Goal: Find specific page/section: Find specific page/section

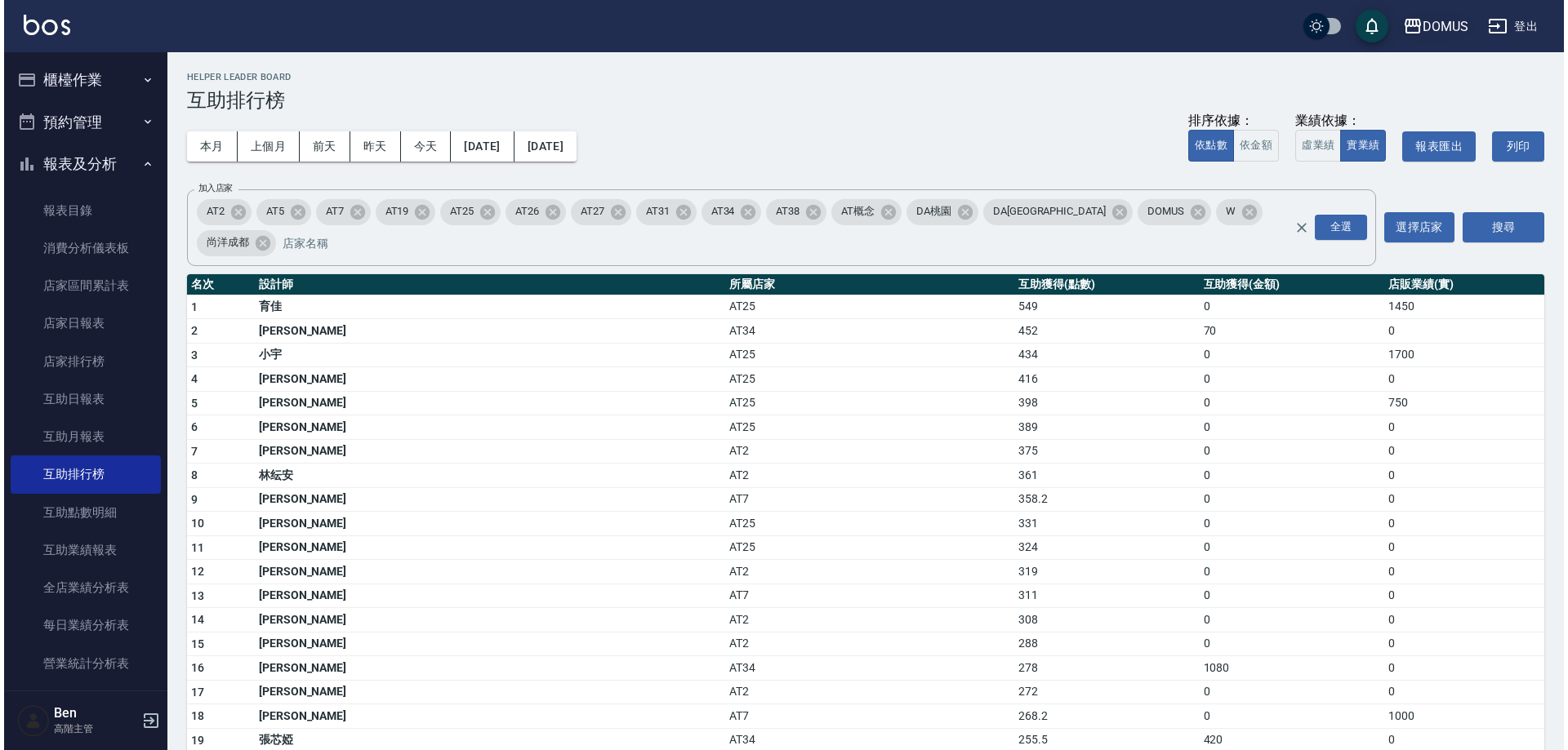
scroll to position [245, 0]
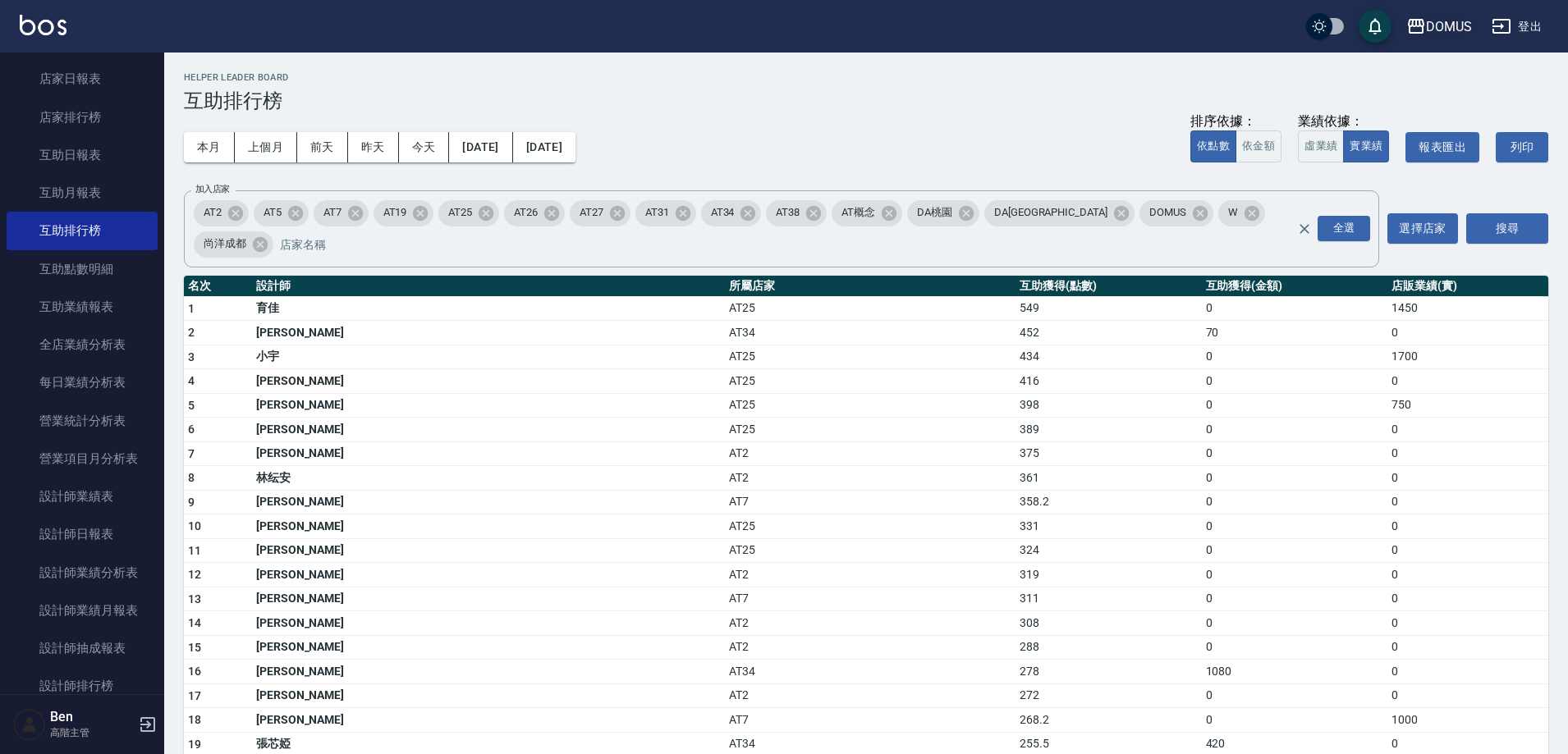
click at [1452, 20] on div "DOMUS" at bounding box center [1449, 27] width 46 height 20
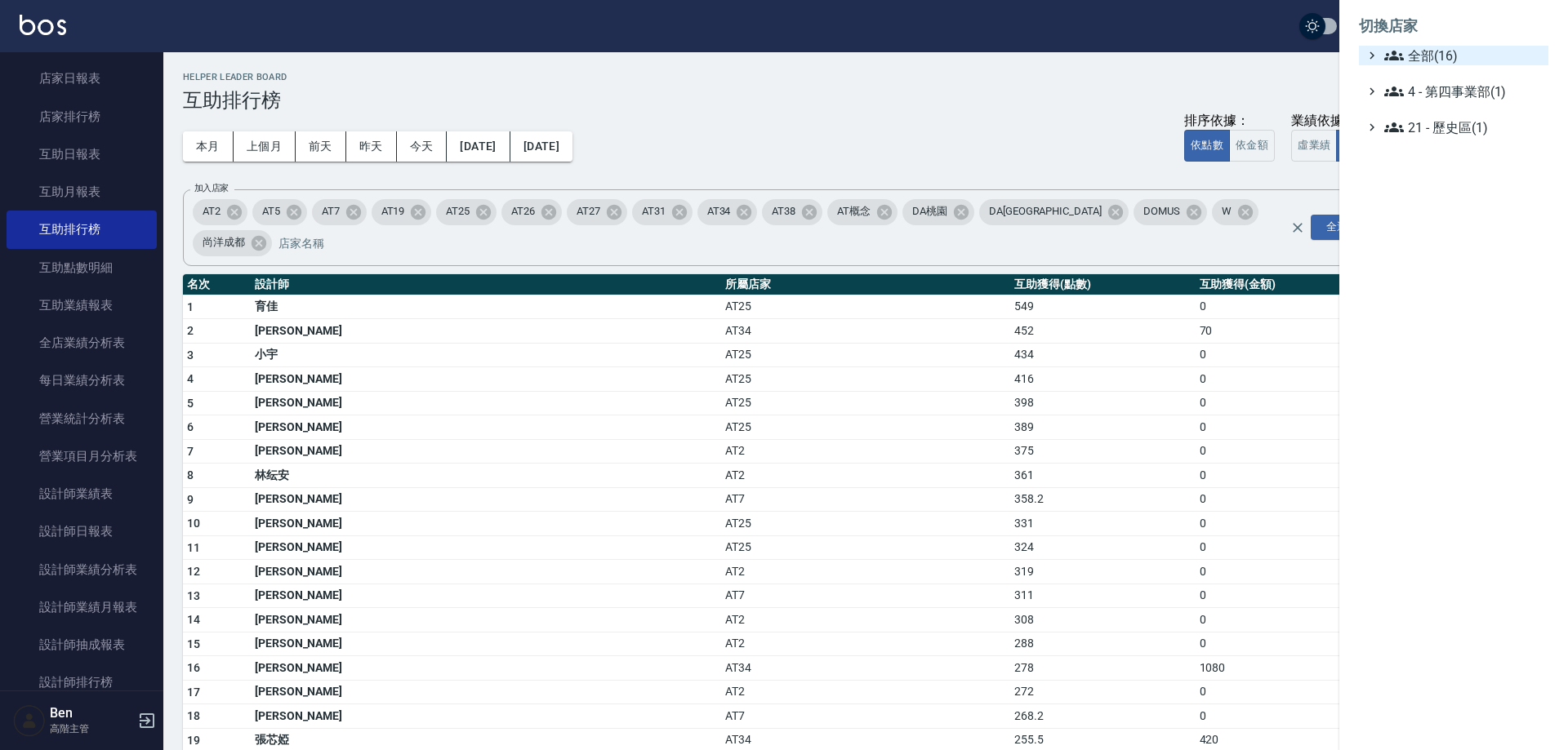
click at [1438, 59] on span "全部(16)" at bounding box center [1462, 55] width 157 height 19
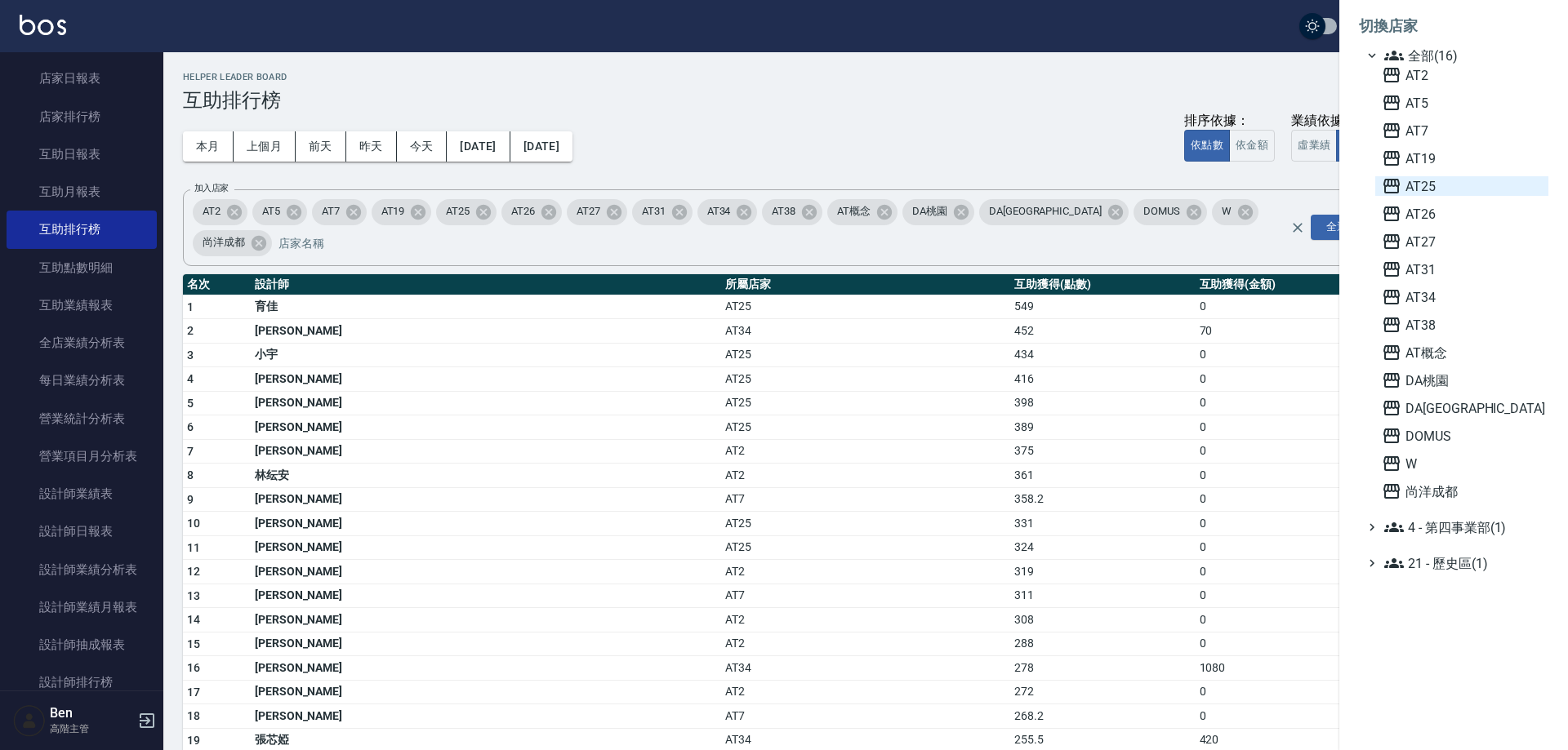
click at [1426, 188] on span "AT25" at bounding box center [1461, 186] width 160 height 19
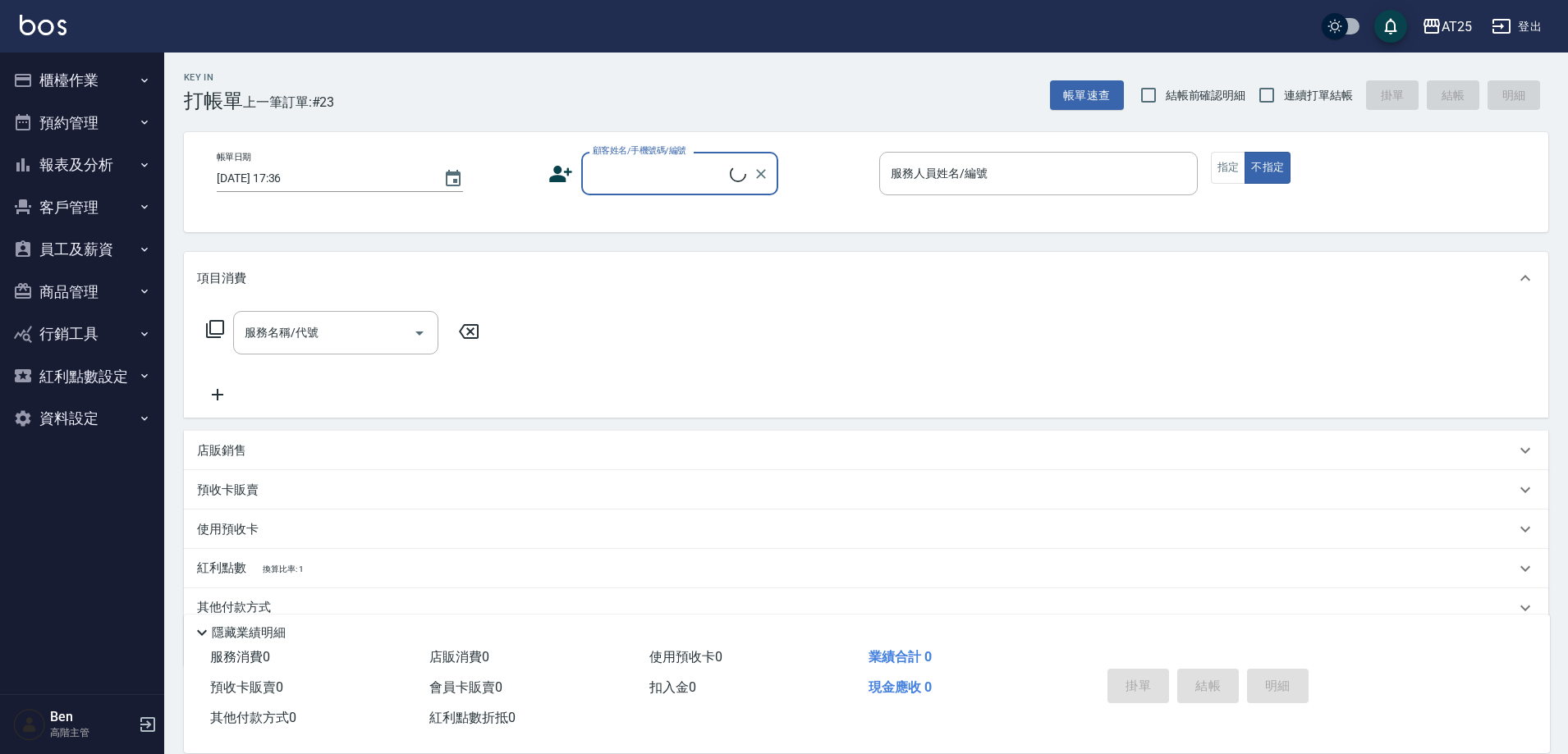
click at [88, 292] on button "商品管理" at bounding box center [81, 292] width 151 height 43
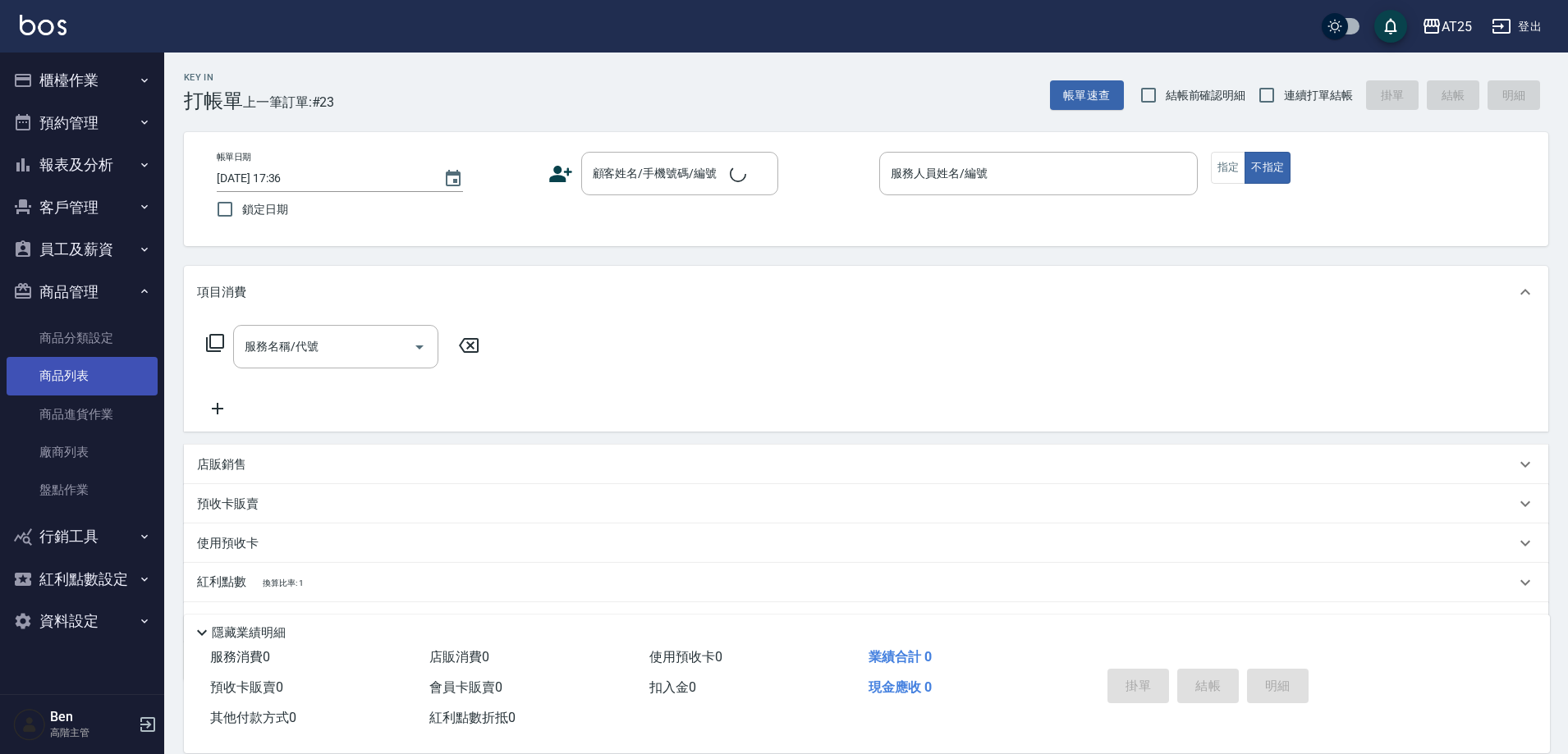
click at [79, 361] on link "商品列表" at bounding box center [81, 375] width 151 height 38
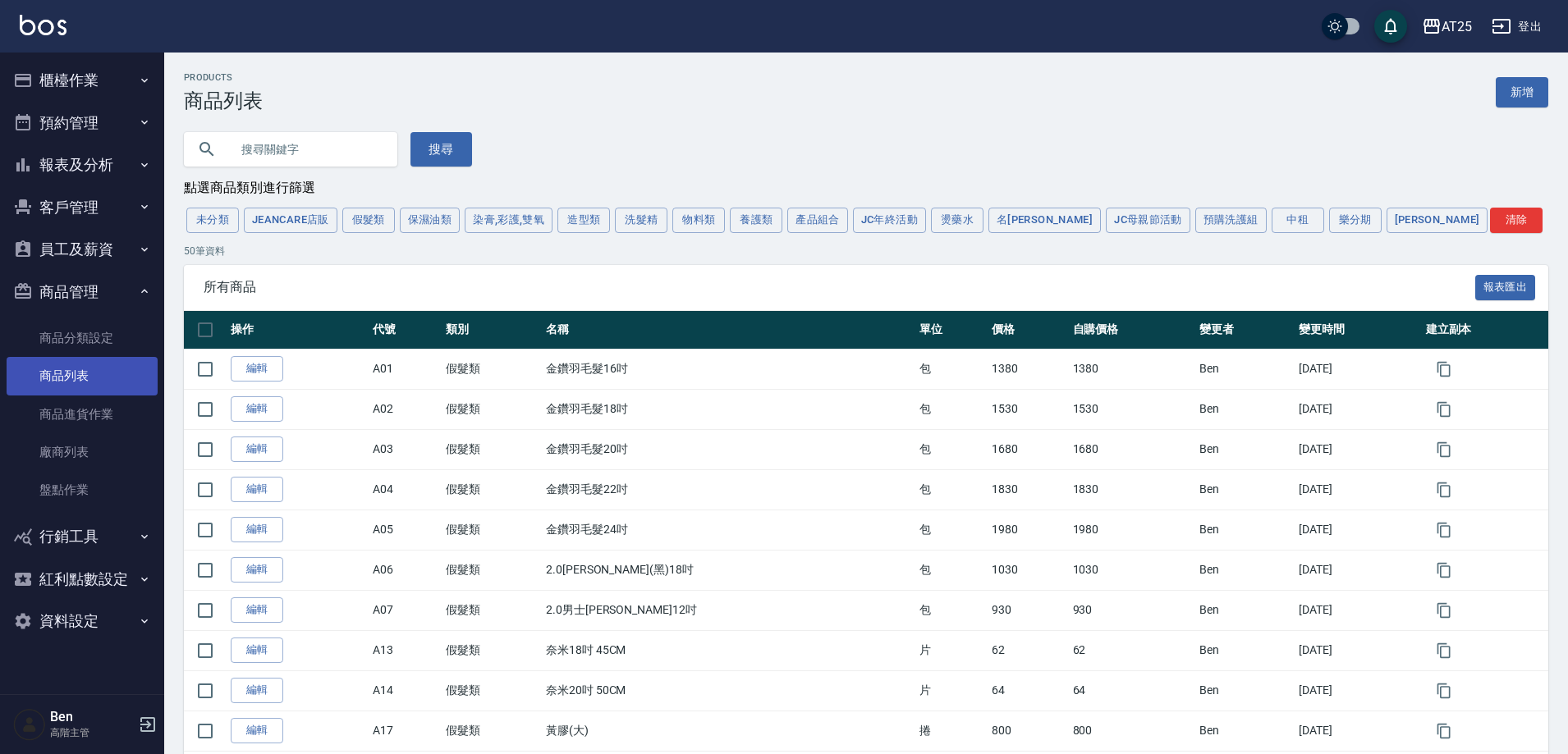
click at [273, 152] on input "text" at bounding box center [307, 150] width 154 height 44
type input "a"
type input "明"
click at [429, 149] on button "搜尋" at bounding box center [441, 149] width 62 height 34
